Goal: Find specific page/section: Find specific page/section

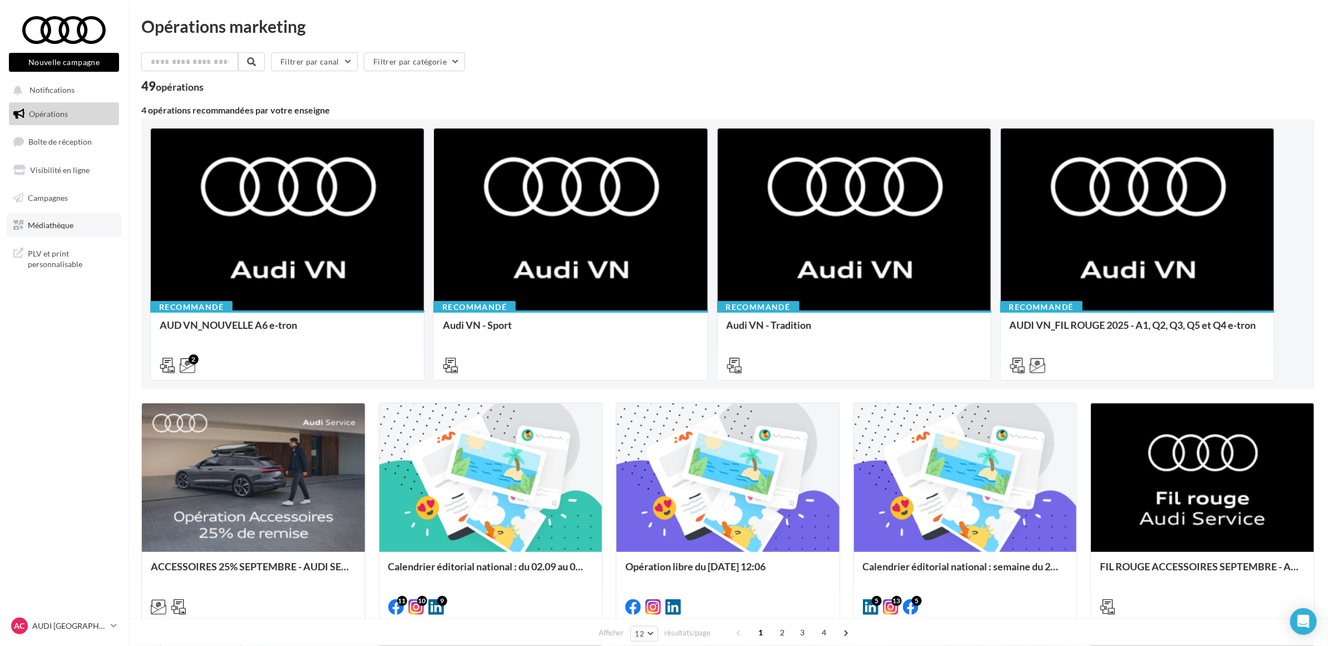
click at [52, 222] on span "Médiathèque" at bounding box center [51, 224] width 46 height 9
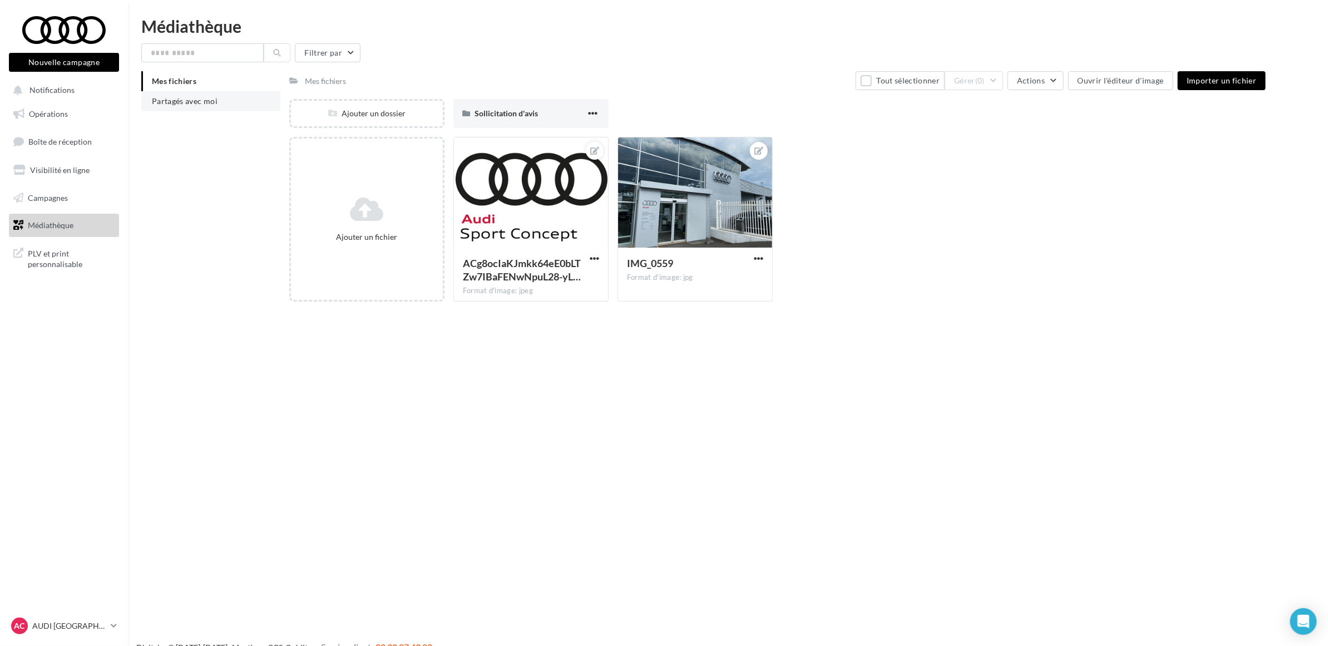
click at [182, 107] on li "Partagés avec moi" at bounding box center [210, 101] width 139 height 20
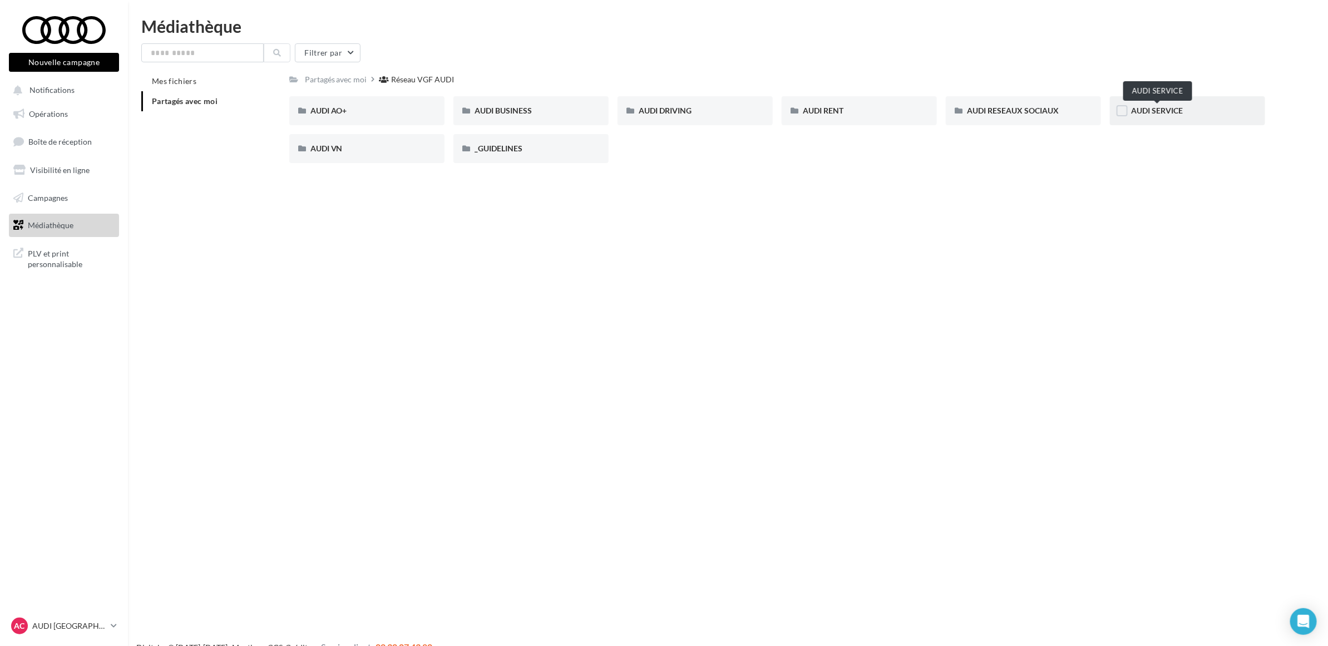
click at [1156, 112] on span "AUDI SERVICE" at bounding box center [1157, 110] width 52 height 9
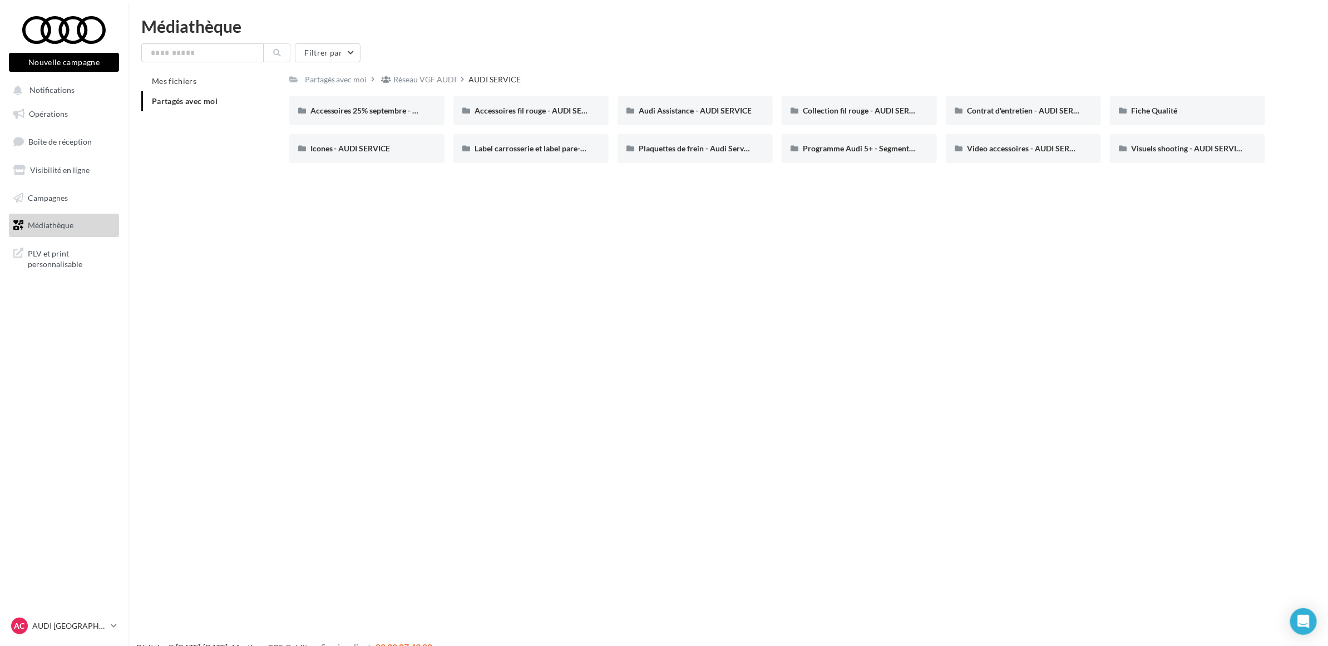
click at [682, 300] on div "Nouvelle campagne Nouvelle campagne Notifications Opérations Boîte de réception…" at bounding box center [664, 341] width 1328 height 646
click at [379, 107] on span "Accessoires 25% septembre - AUDI SERVICE" at bounding box center [387, 110] width 154 height 9
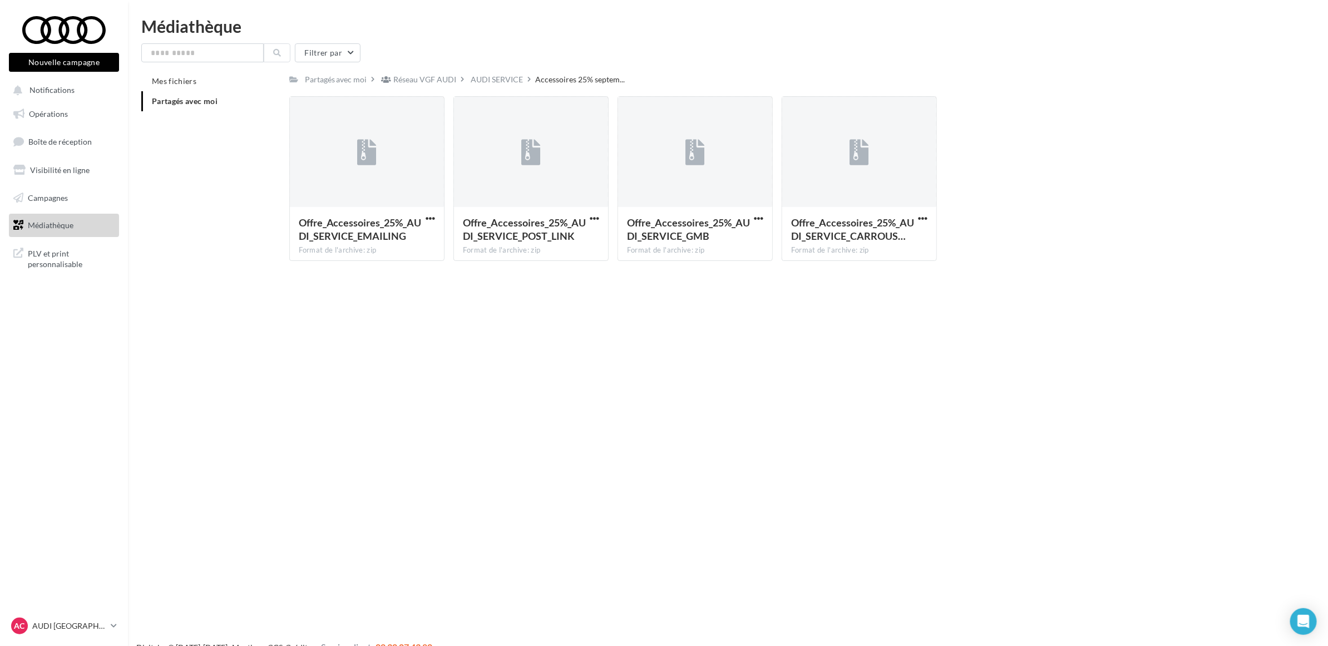
click at [416, 325] on div "Nouvelle campagne Nouvelle campagne Notifications Opérations Boîte de réception…" at bounding box center [664, 341] width 1328 height 646
click at [56, 269] on span "PLV et print personnalisable" at bounding box center [71, 258] width 87 height 24
click at [412, 320] on div "Nouvelle campagne Nouvelle campagne Notifications Opérations Boîte de réception…" at bounding box center [664, 341] width 1328 height 646
click at [61, 258] on span "PLV et print personnalisable" at bounding box center [71, 258] width 87 height 24
